Goal: Communication & Community: Ask a question

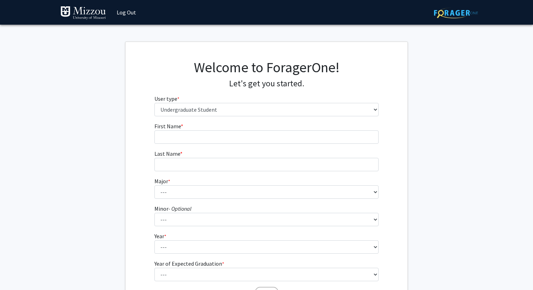
select select "1: undergrad"
click at [67, 69] on fg-get-started "Welcome to ForagerOne! Let's get you started. User type * required Please tell …" at bounding box center [266, 181] width 533 height 278
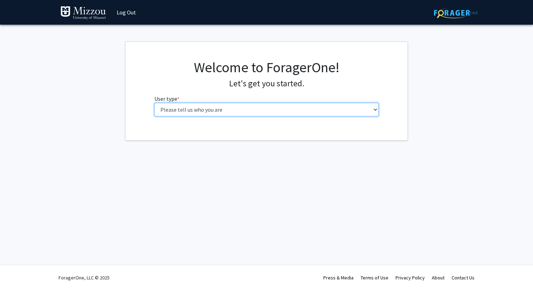
click at [354, 108] on select "Please tell us who you are Undergraduate Student Master's Student Doctoral Cand…" at bounding box center [266, 109] width 225 height 13
select select "1: undergrad"
click at [154, 103] on select "Please tell us who you are Undergraduate Student Master's Student Doctoral Cand…" at bounding box center [266, 109] width 225 height 13
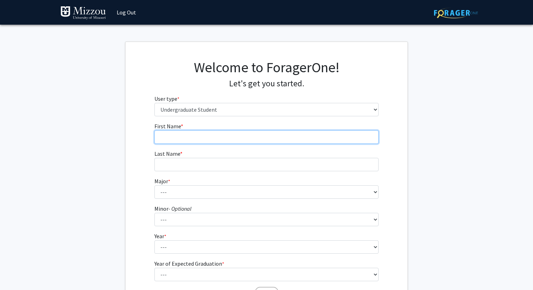
click at [281, 135] on input "First Name * required" at bounding box center [266, 136] width 225 height 13
type input "Lindsey"
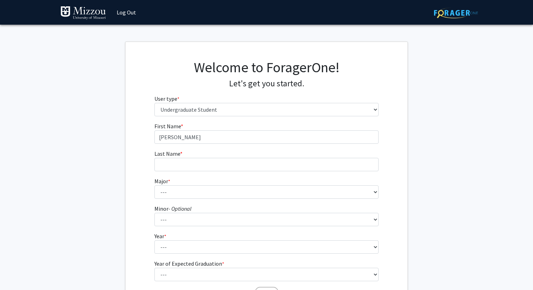
type input "Muchiri"
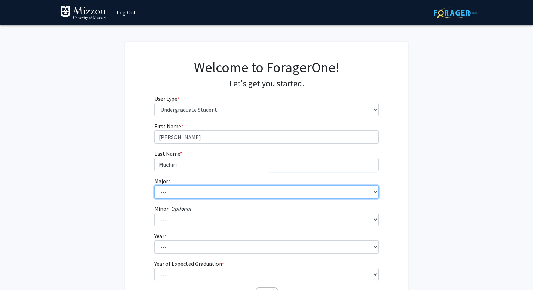
click at [207, 194] on select "--- Agribusiness Management Agricultural Education Agricultural Education: Comm…" at bounding box center [266, 191] width 225 height 13
select select "135: 2628"
click at [154, 185] on select "--- Agribusiness Management Agricultural Education Agricultural Education: Comm…" at bounding box center [266, 191] width 225 height 13
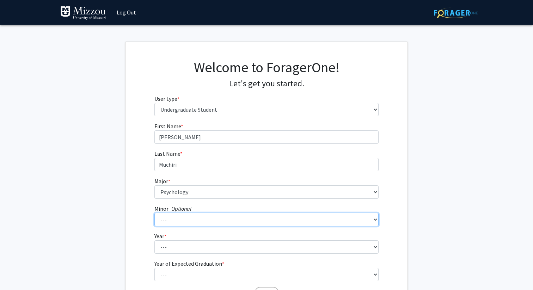
click at [191, 217] on select "--- Accountancy Aerospace Engineering Aerospace Studies Agribusiness Management…" at bounding box center [266, 219] width 225 height 13
select select "62: 2018"
click at [154, 213] on select "--- Accountancy Aerospace Engineering Aerospace Studies Agribusiness Management…" at bounding box center [266, 219] width 225 height 13
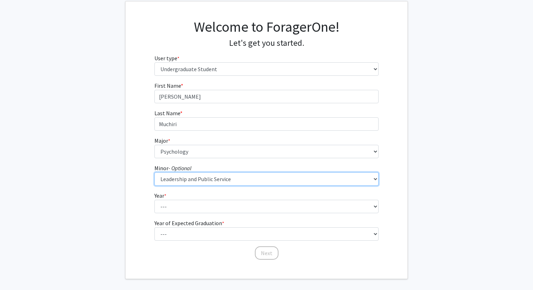
scroll to position [66, 0]
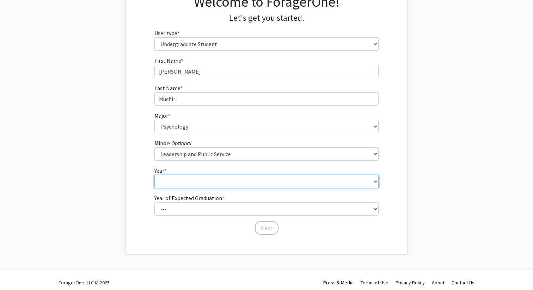
click at [194, 180] on select "--- First-year Sophomore Junior Senior Postbaccalaureate Certificate" at bounding box center [266, 181] width 225 height 13
select select "3: junior"
click at [154, 175] on select "--- First-year Sophomore Junior Senior Postbaccalaureate Certificate" at bounding box center [266, 181] width 225 height 13
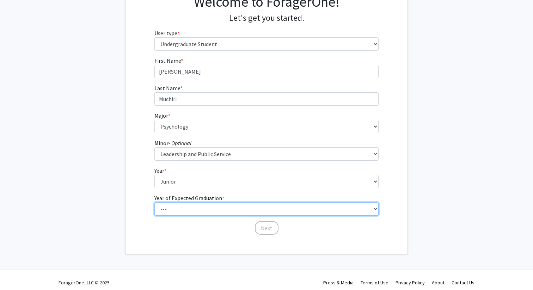
click at [179, 210] on select "--- 2025 2026 2027 2028 2029 2030 2031 2032 2033 2034" at bounding box center [266, 208] width 225 height 13
select select "3: 2027"
click at [154, 202] on select "--- 2025 2026 2027 2028 2029 2030 2031 2032 2033 2034" at bounding box center [266, 208] width 225 height 13
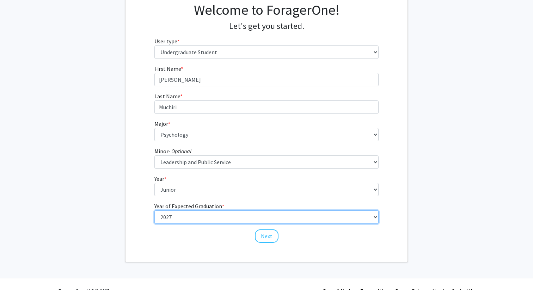
scroll to position [51, 0]
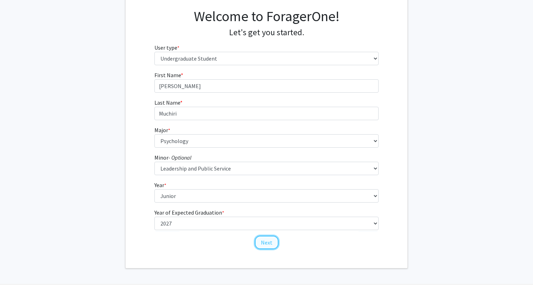
click at [269, 246] on button "Next" at bounding box center [267, 242] width 24 height 13
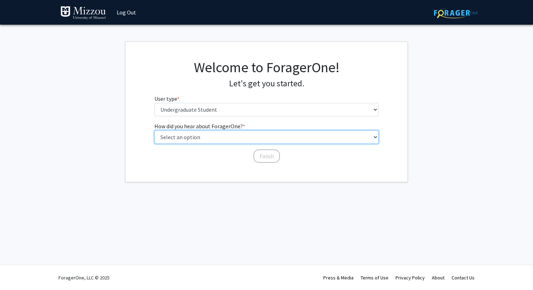
click at [246, 135] on select "Select an option Peer/student recommendation Faculty/staff recommendation Unive…" at bounding box center [266, 136] width 225 height 13
select select "2: faculty_recommendation"
click at [154, 130] on select "Select an option Peer/student recommendation Faculty/staff recommendation Unive…" at bounding box center [266, 136] width 225 height 13
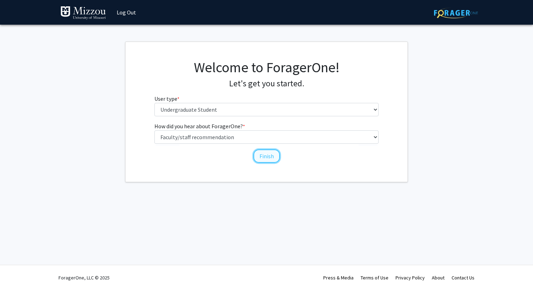
click at [263, 151] on button "Finish" at bounding box center [267, 156] width 26 height 13
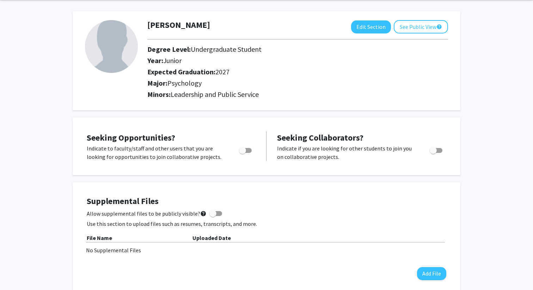
scroll to position [25, 0]
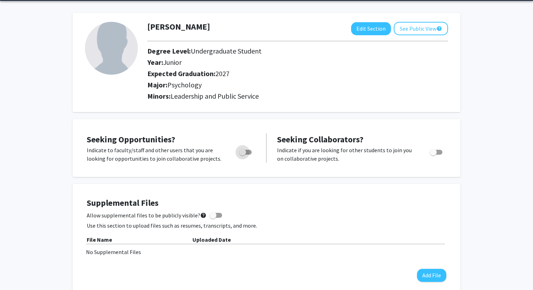
click at [243, 152] on span "Toggle" at bounding box center [242, 152] width 7 height 7
click at [243, 155] on input "Are you actively seeking opportunities?" at bounding box center [242, 155] width 0 height 0
checkbox input "true"
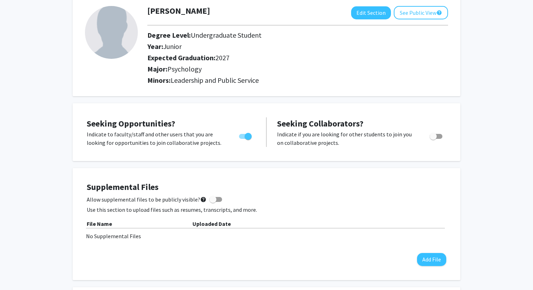
scroll to position [0, 0]
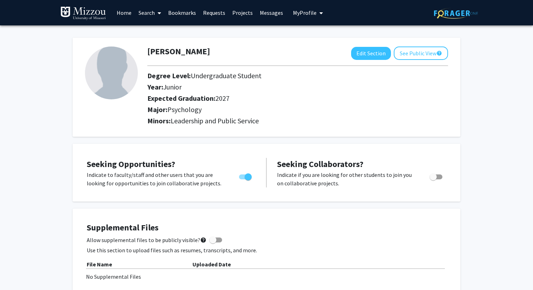
click at [147, 12] on link "Search" at bounding box center [150, 12] width 30 height 25
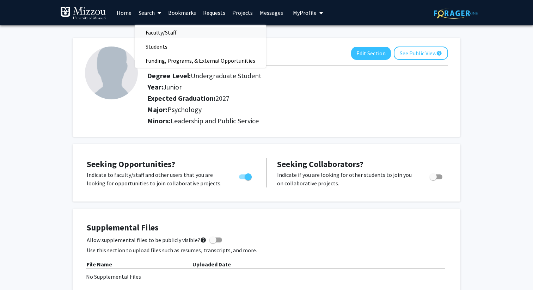
click at [161, 31] on span "Faculty/Staff" at bounding box center [161, 32] width 52 height 14
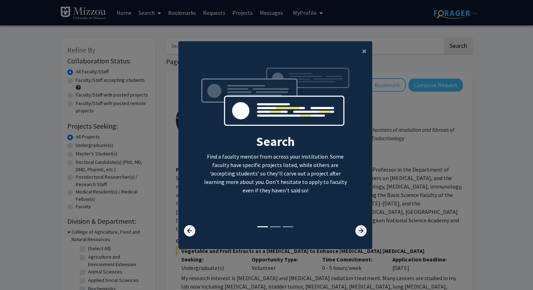
click at [362, 230] on icon at bounding box center [360, 230] width 11 height 11
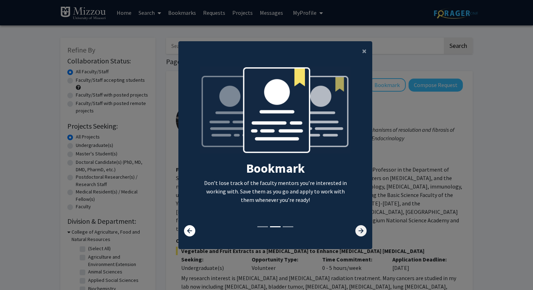
click at [361, 230] on icon at bounding box center [360, 230] width 11 height 11
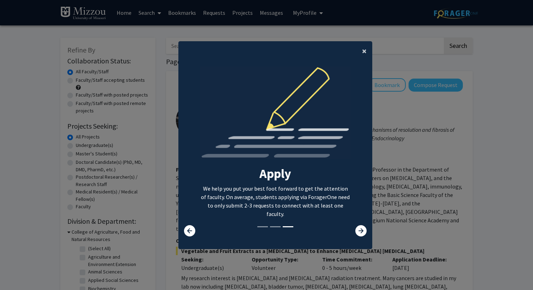
click at [365, 54] on span "×" at bounding box center [364, 50] width 5 height 11
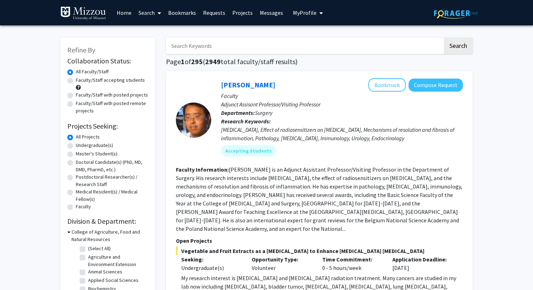
click at [225, 45] on input "Search Keywords" at bounding box center [304, 46] width 277 height 16
paste input "Kalton"
type input "Kalton"
click at [444, 38] on button "Search" at bounding box center [458, 46] width 29 height 16
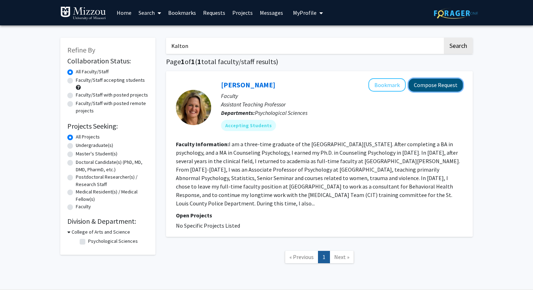
click at [422, 86] on button "Compose Request" at bounding box center [436, 85] width 54 height 13
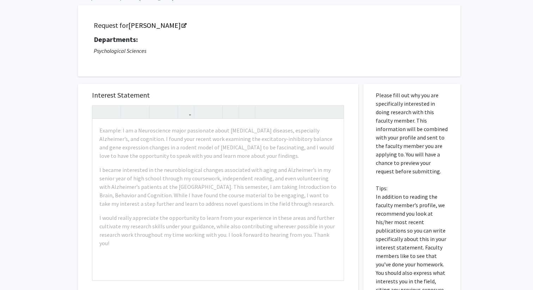
scroll to position [42, 0]
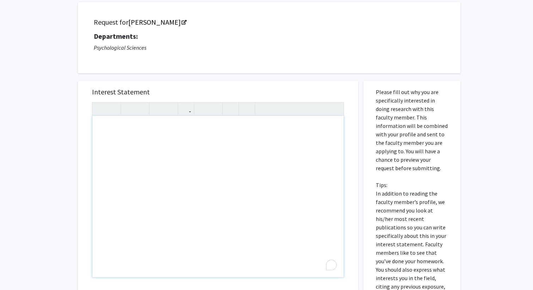
click at [232, 132] on div "To enrich screen reader interactions, please activate Accessibility in Grammarl…" at bounding box center [217, 196] width 251 height 161
click at [175, 126] on p "Hello, I am in your PSYCH-3020-02" at bounding box center [217, 127] width 237 height 8
click at [216, 130] on p "Hello, I am in your PSYCH-3020 section 02" at bounding box center [217, 127] width 237 height 8
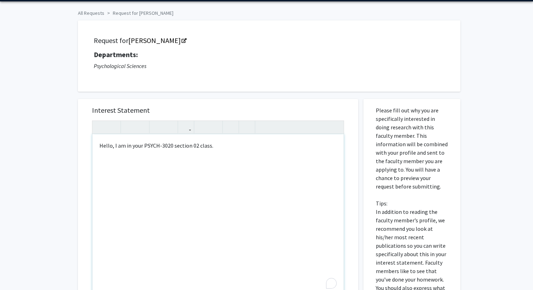
scroll to position [8, 0]
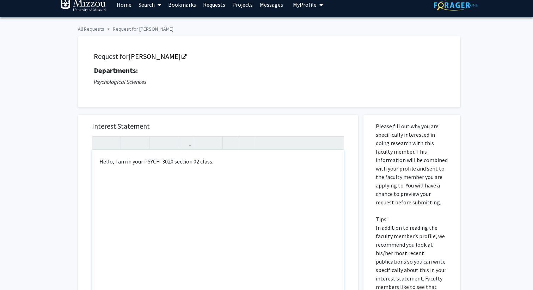
click at [123, 161] on p "Hello, I am in your PSYCH-3020 section 02 class." at bounding box center [217, 161] width 237 height 8
click at [297, 159] on p "Hello, my name is Lindsey Muchiri, and I am in your PSYCH-3020 section 02 class." at bounding box center [217, 161] width 237 height 8
type textarea "<p>Hello, my name is Lindsey Muchiri, and I am in your PSYCH-3020 section 02 cl…"
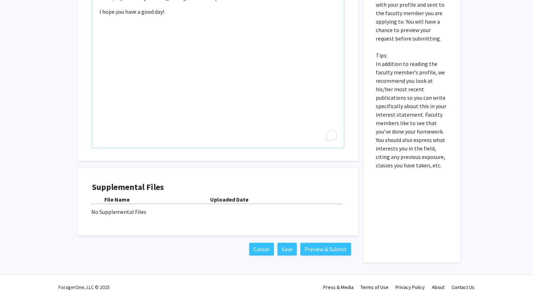
scroll to position [173, 0]
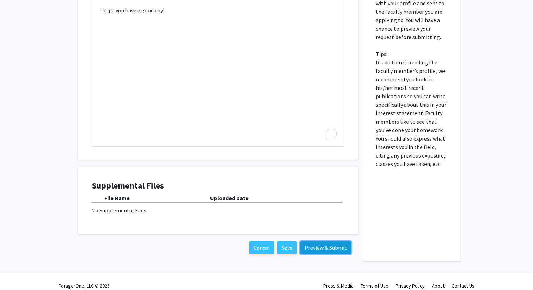
click at [310, 247] on button "Preview & Submit" at bounding box center [325, 248] width 51 height 13
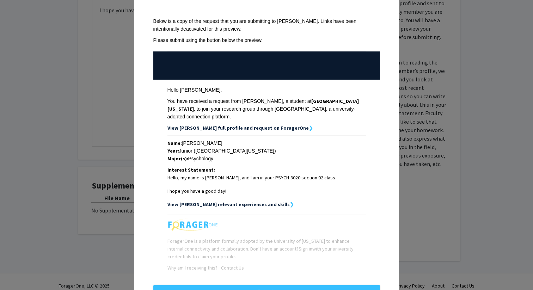
scroll to position [53, 0]
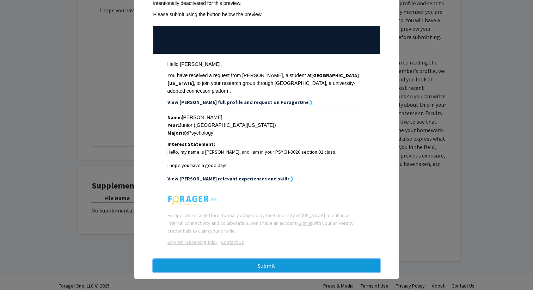
click at [297, 260] on button "Submit" at bounding box center [266, 266] width 227 height 13
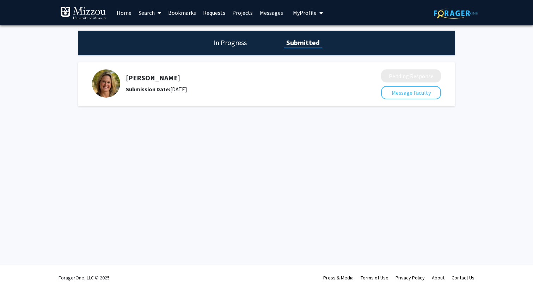
click at [146, 14] on link "Search" at bounding box center [150, 12] width 30 height 25
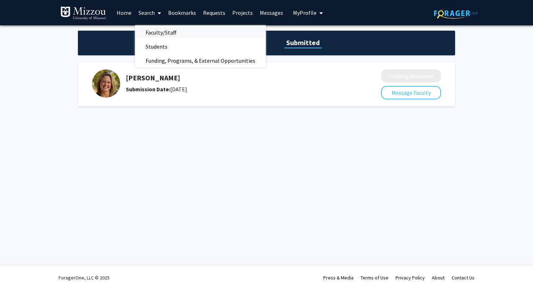
click at [165, 34] on span "Faculty/Staff" at bounding box center [161, 32] width 52 height 14
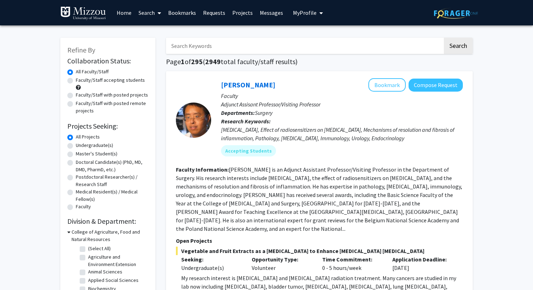
click at [108, 143] on label "Undergraduate(s)" at bounding box center [94, 145] width 37 height 7
click at [80, 143] on input "Undergraduate(s)" at bounding box center [78, 144] width 5 height 5
radio input "true"
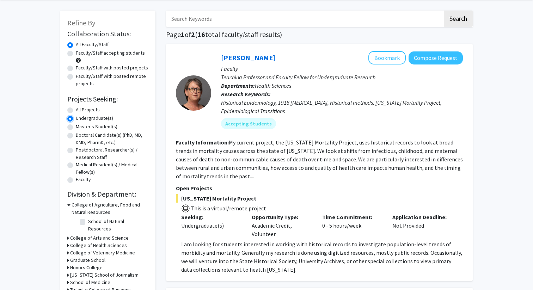
scroll to position [43, 0]
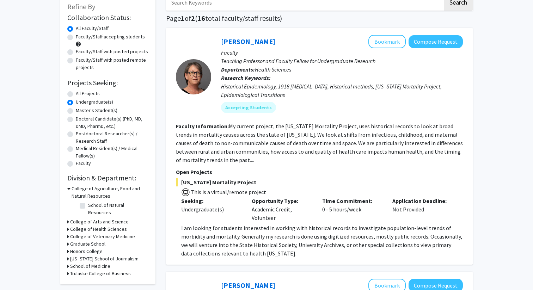
click at [71, 189] on div "College of Agriculture, Food and Natural Resources" at bounding box center [107, 192] width 81 height 15
click at [70, 190] on icon at bounding box center [68, 188] width 3 height 7
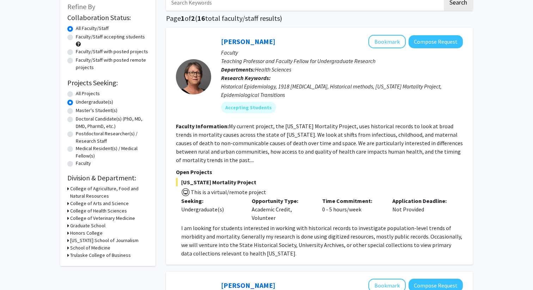
click at [82, 205] on h3 "College of Arts and Science" at bounding box center [99, 203] width 59 height 7
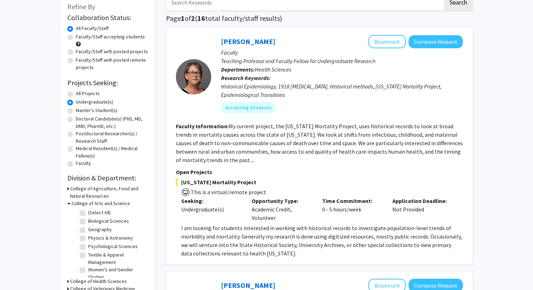
click at [88, 247] on label "Psychological Sciences" at bounding box center [113, 246] width 50 height 7
click at [88, 247] on input "Psychological Sciences" at bounding box center [90, 245] width 5 height 5
checkbox input "true"
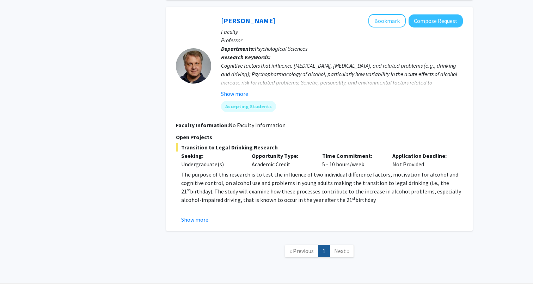
scroll to position [607, 0]
